Goal: Task Accomplishment & Management: Complete application form

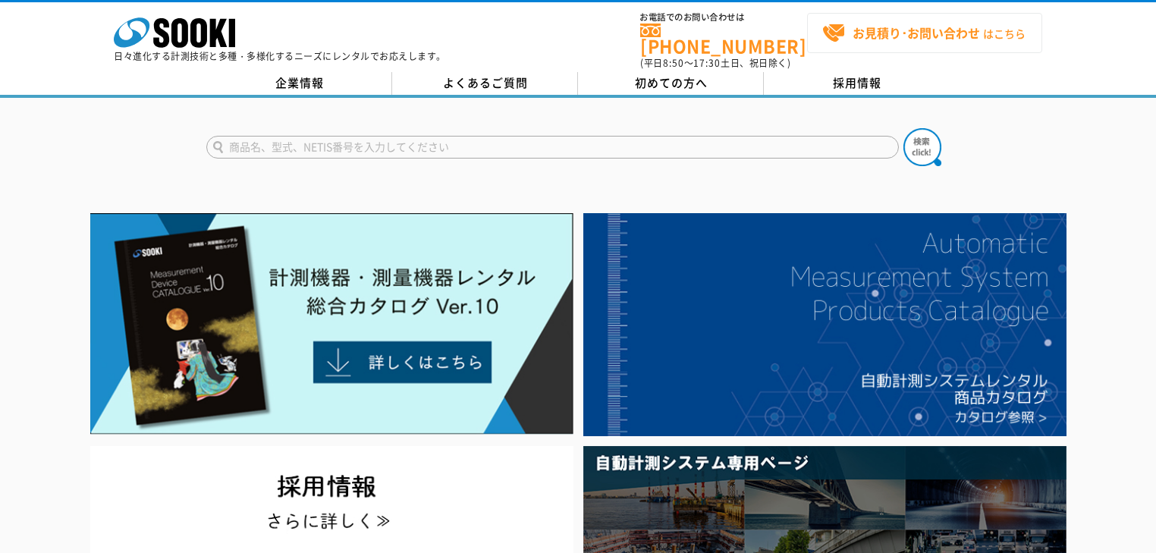
click at [910, 30] on strong "お見積り･お問い合わせ" at bounding box center [916, 33] width 127 height 18
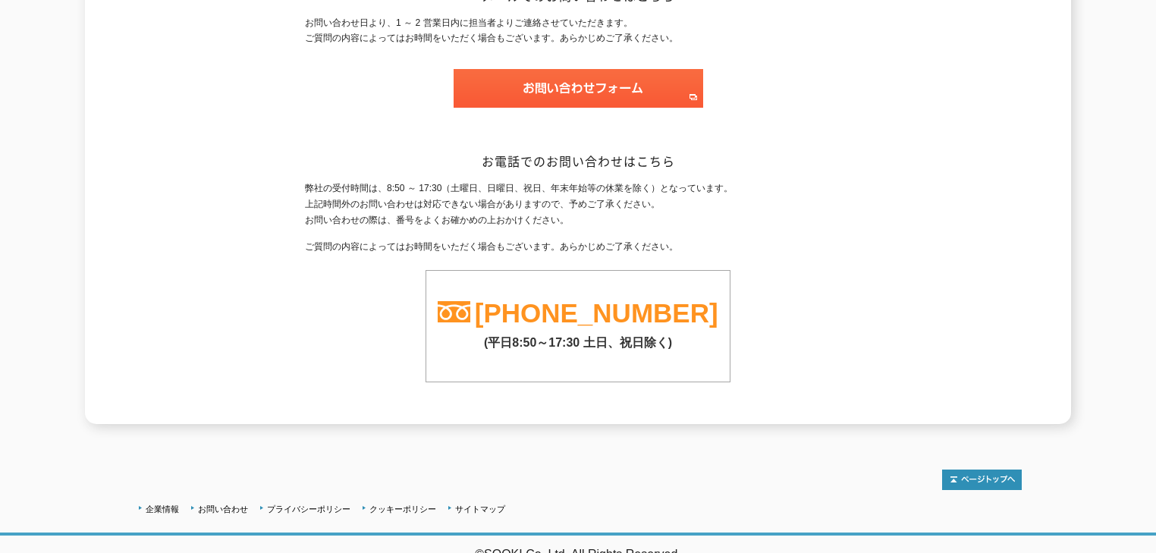
scroll to position [46, 0]
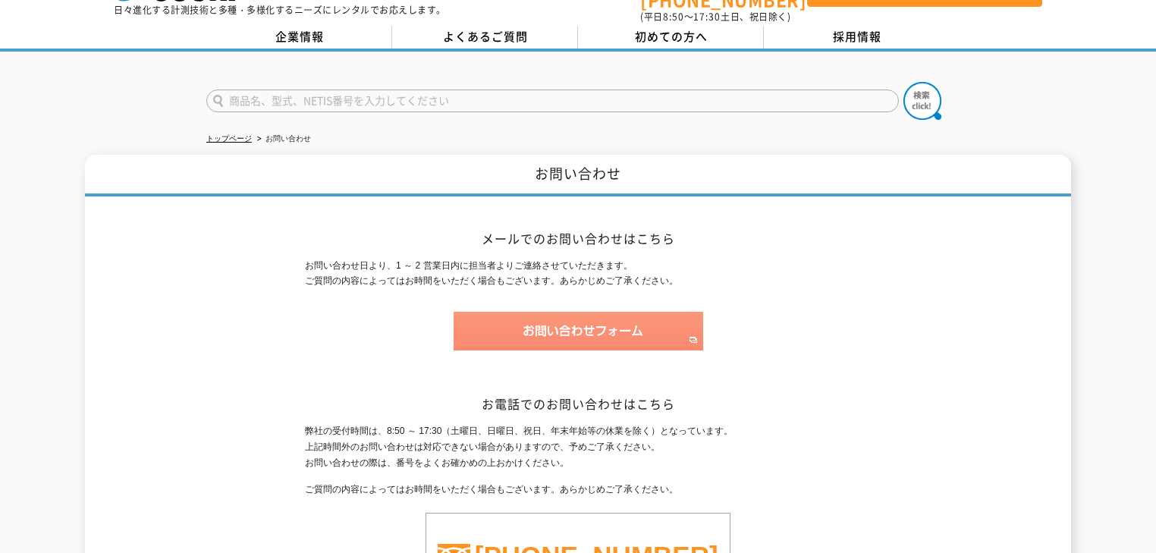
click at [561, 319] on img at bounding box center [579, 331] width 250 height 39
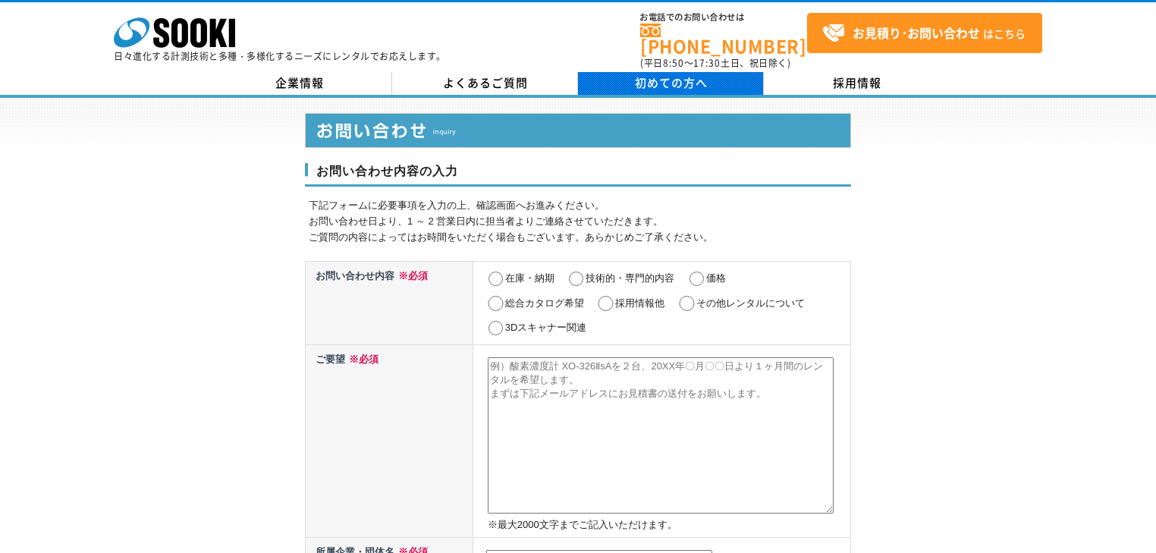
click at [677, 74] on span "初めての方へ" at bounding box center [671, 82] width 73 height 17
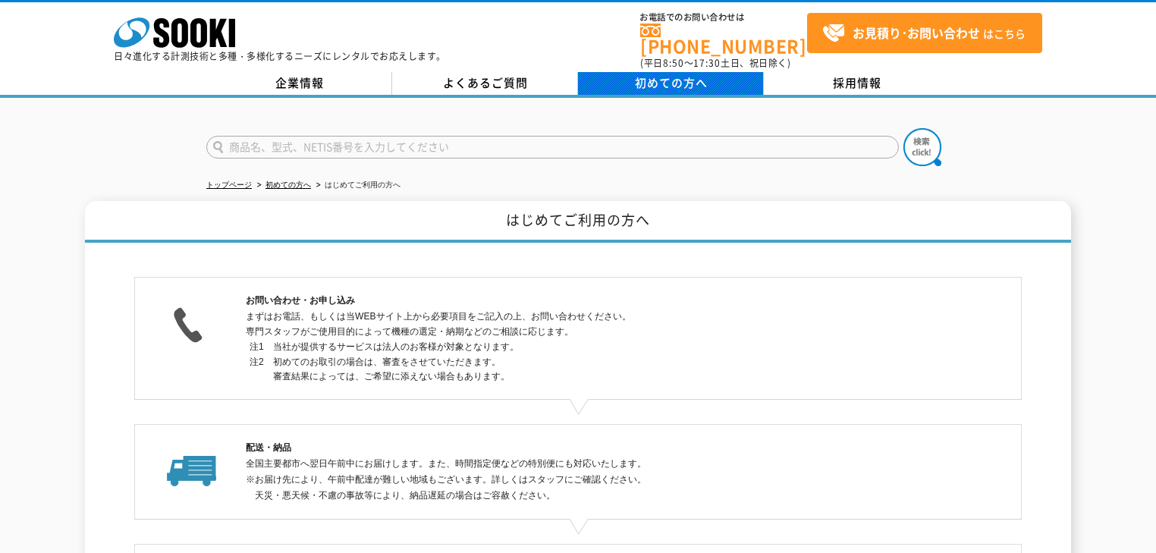
click at [663, 74] on span "初めての方へ" at bounding box center [671, 82] width 73 height 17
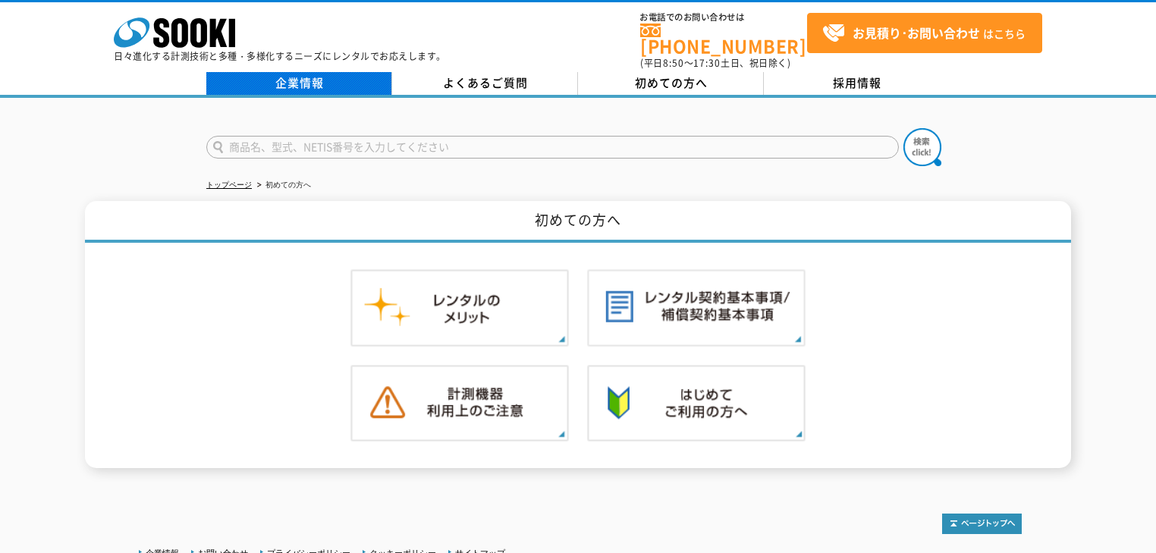
click at [319, 72] on link "企業情報" at bounding box center [299, 83] width 186 height 23
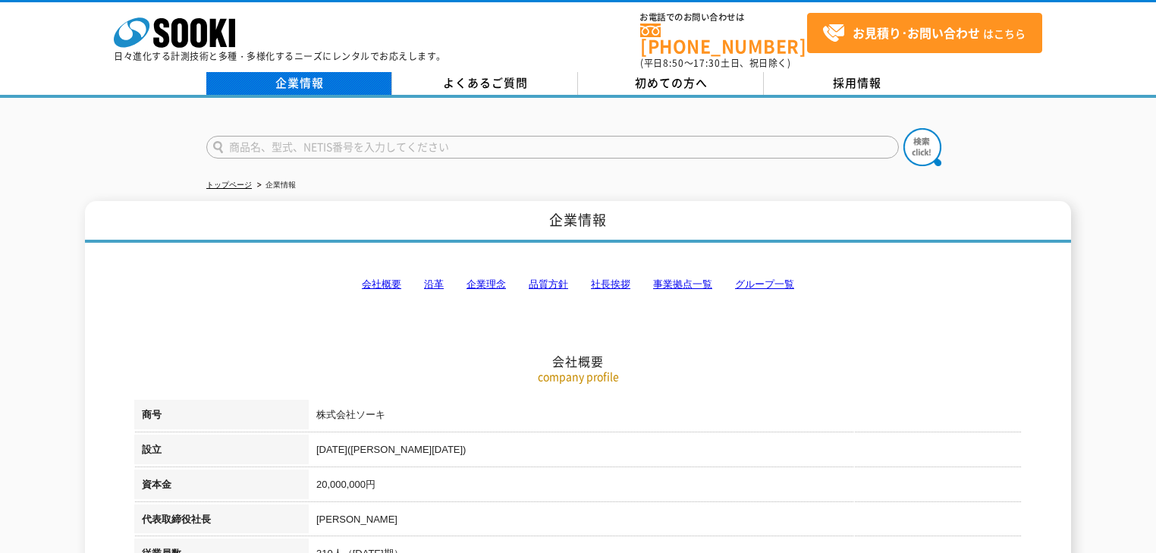
click at [304, 73] on link "企業情報" at bounding box center [299, 83] width 186 height 23
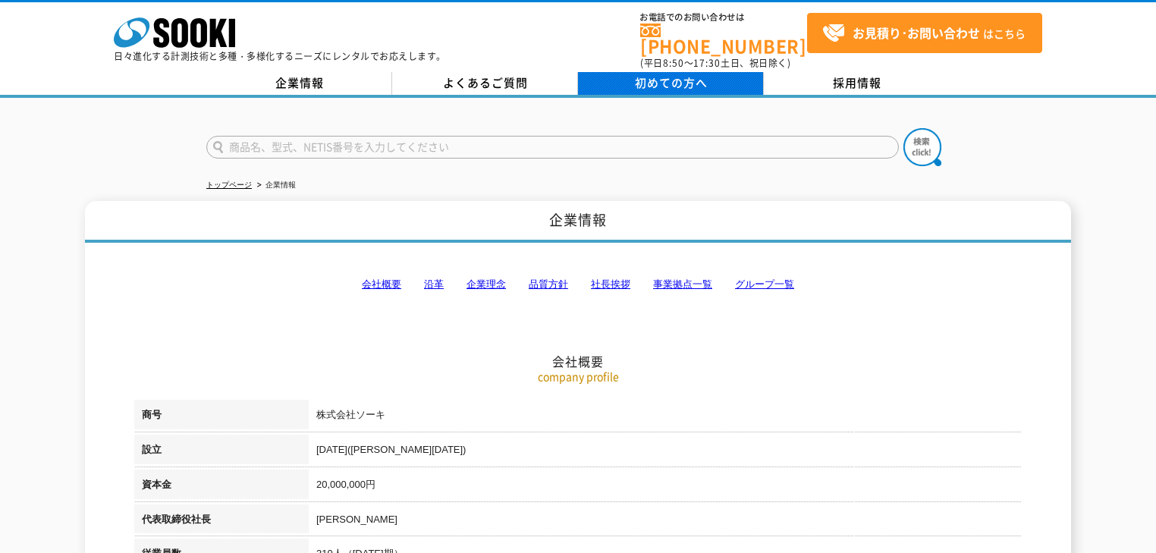
click at [671, 74] on span "初めての方へ" at bounding box center [671, 82] width 73 height 17
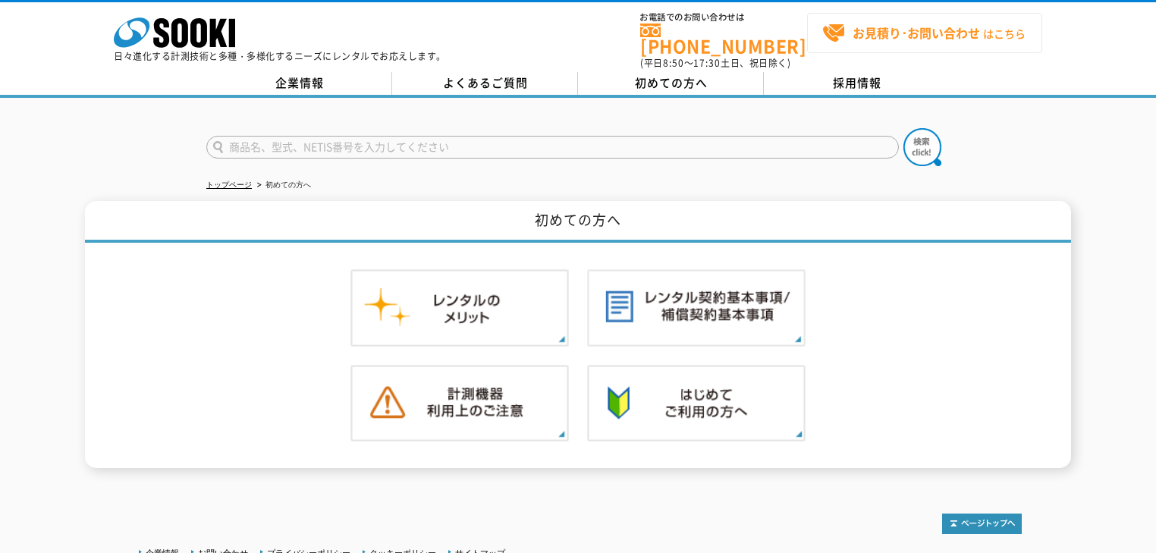
click at [891, 30] on strong "お見積り･お問い合わせ" at bounding box center [916, 33] width 127 height 18
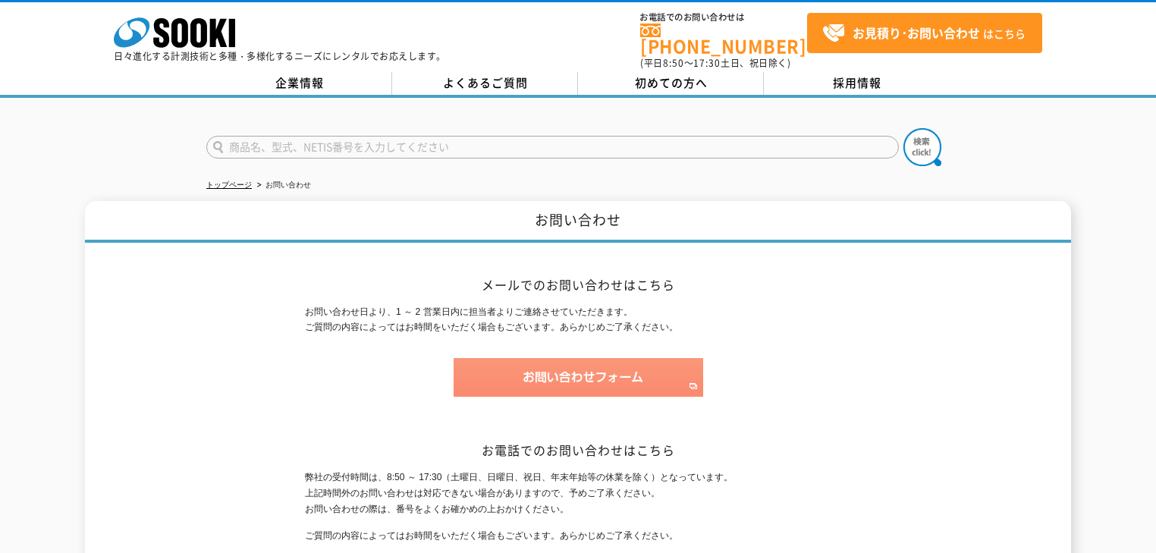
click at [562, 358] on img at bounding box center [579, 377] width 250 height 39
